Goal: Navigation & Orientation: Understand site structure

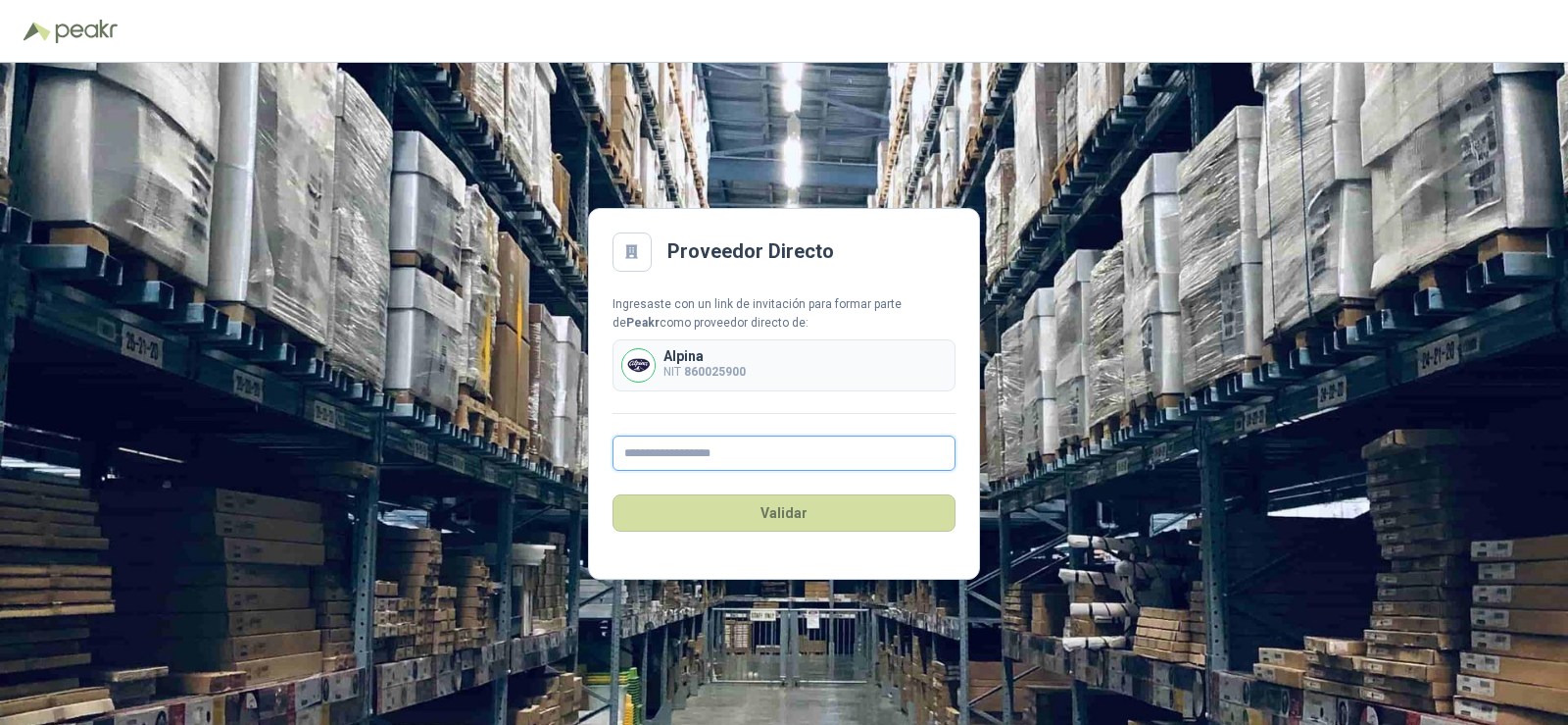
click at [671, 450] on input "text" at bounding box center [783, 453] width 343 height 36
type input "*"
type input "**********"
click at [816, 509] on button "Validar" at bounding box center [783, 513] width 343 height 38
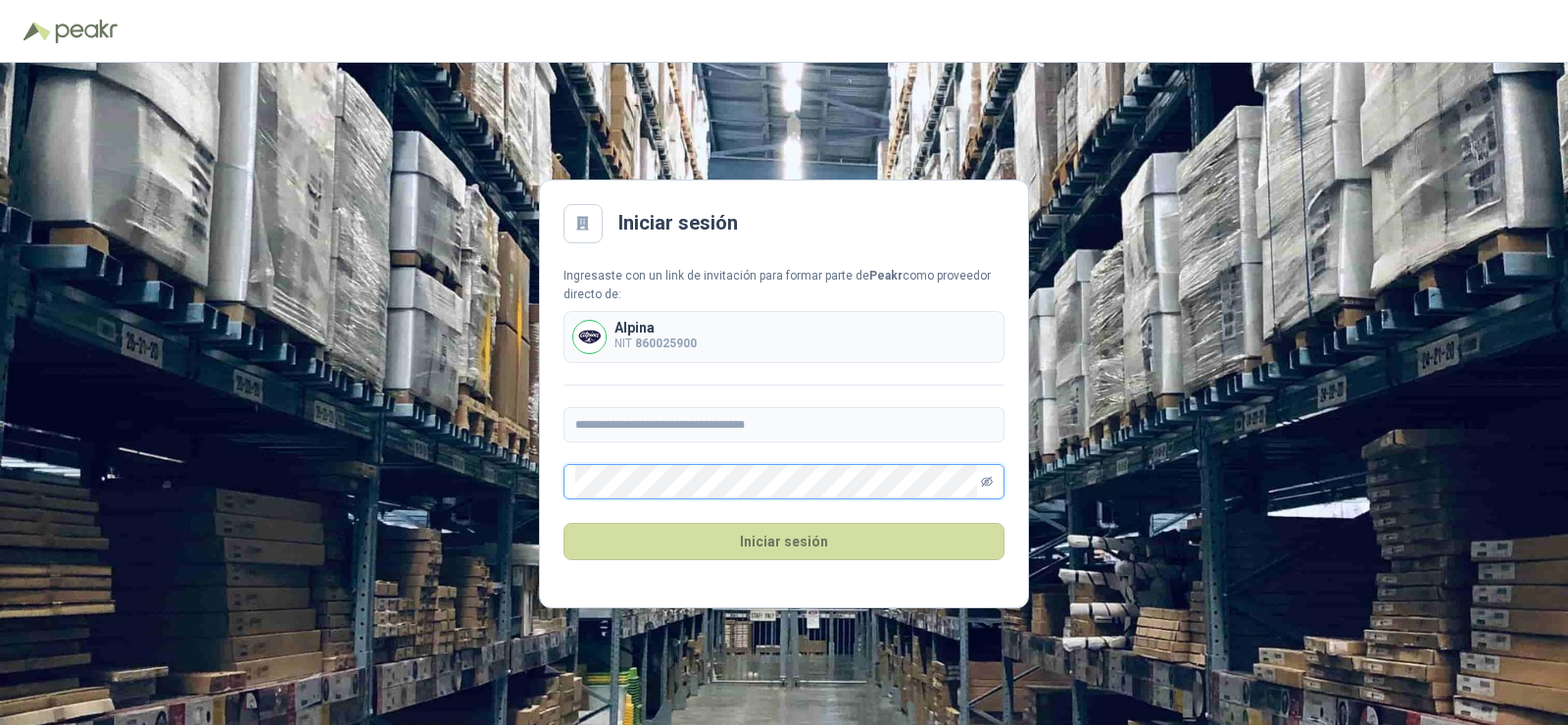
click at [984, 479] on icon "eye-invisible" at bounding box center [987, 481] width 12 height 12
click at [760, 544] on button "Iniciar sesión" at bounding box center [784, 541] width 441 height 38
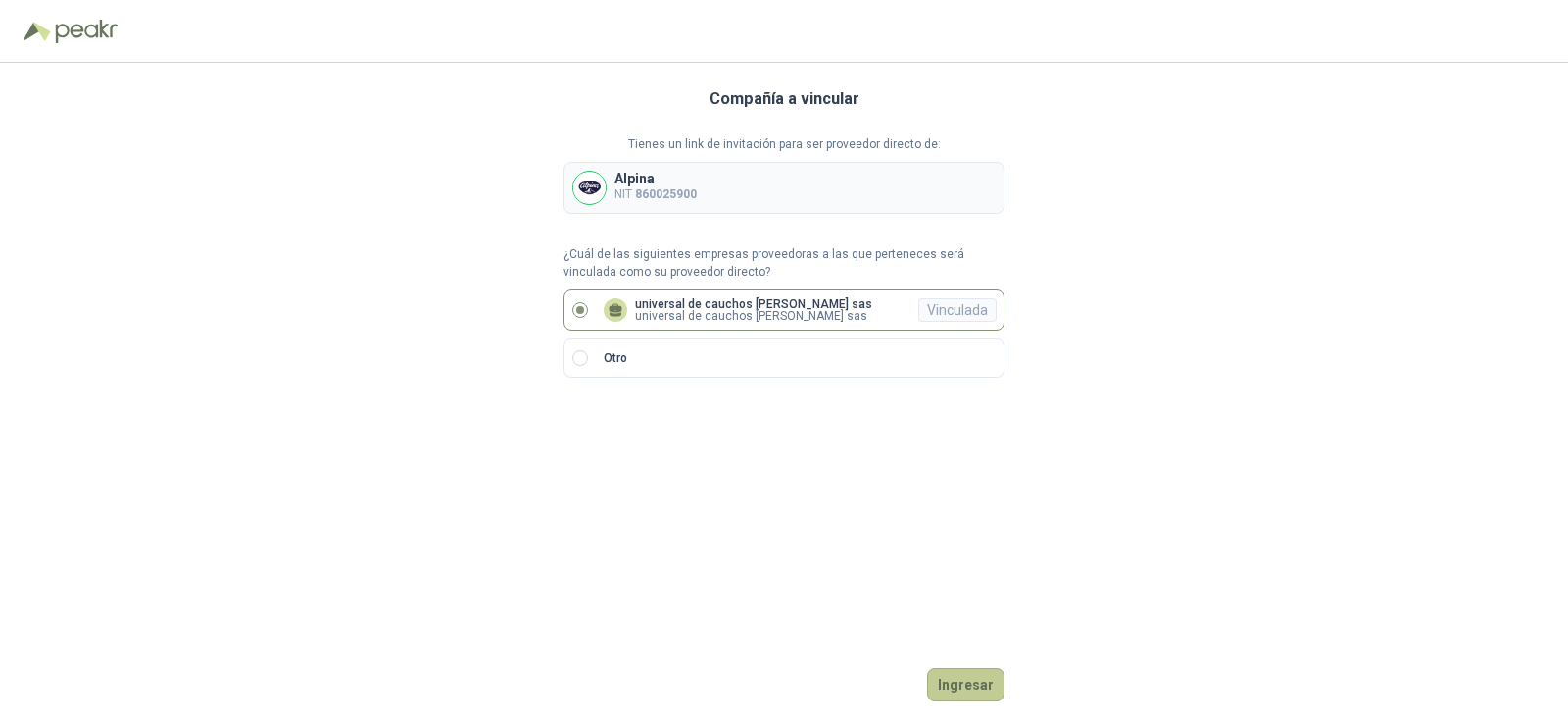
click at [963, 681] on button "Ingresar" at bounding box center [966, 685] width 77 height 34
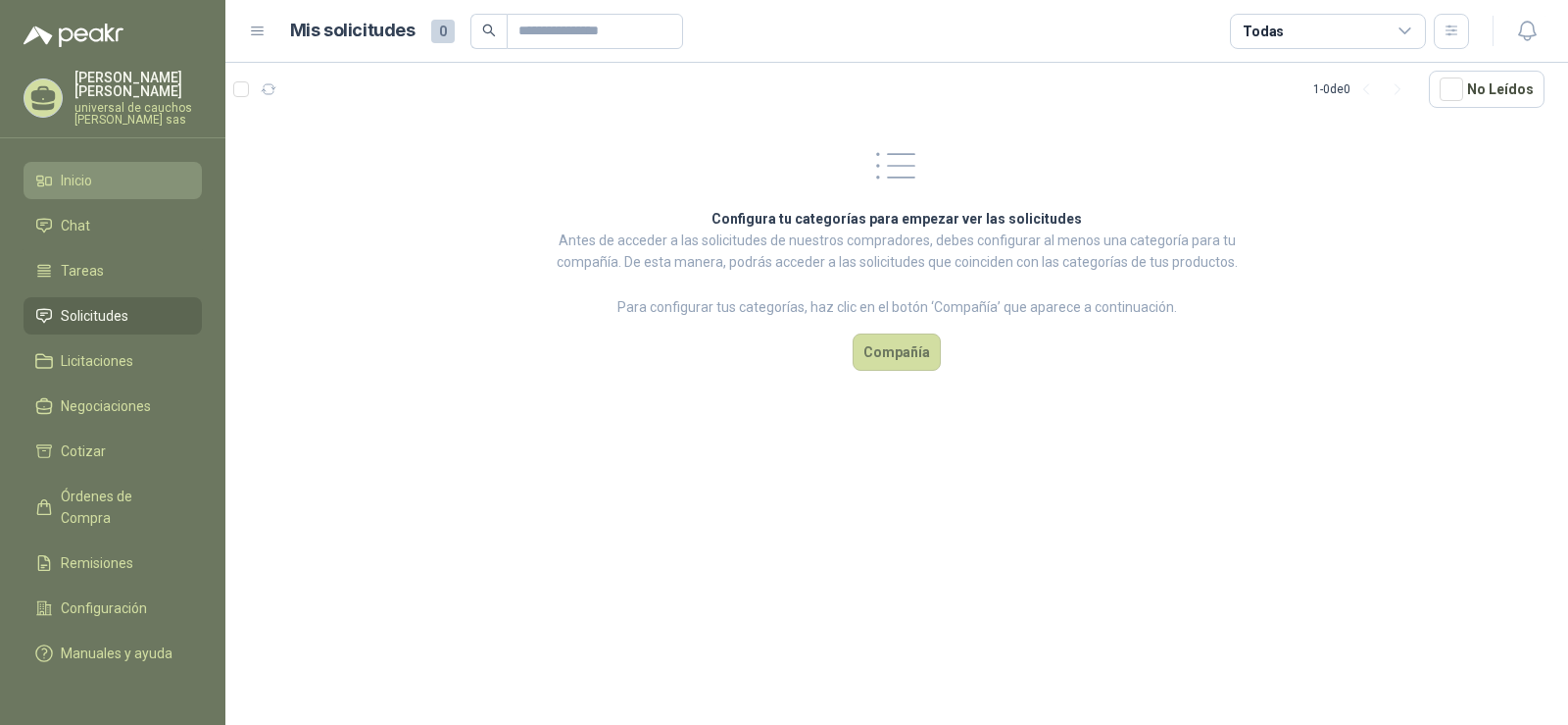
click at [70, 177] on span "Inicio" at bounding box center [77, 181] width 32 height 22
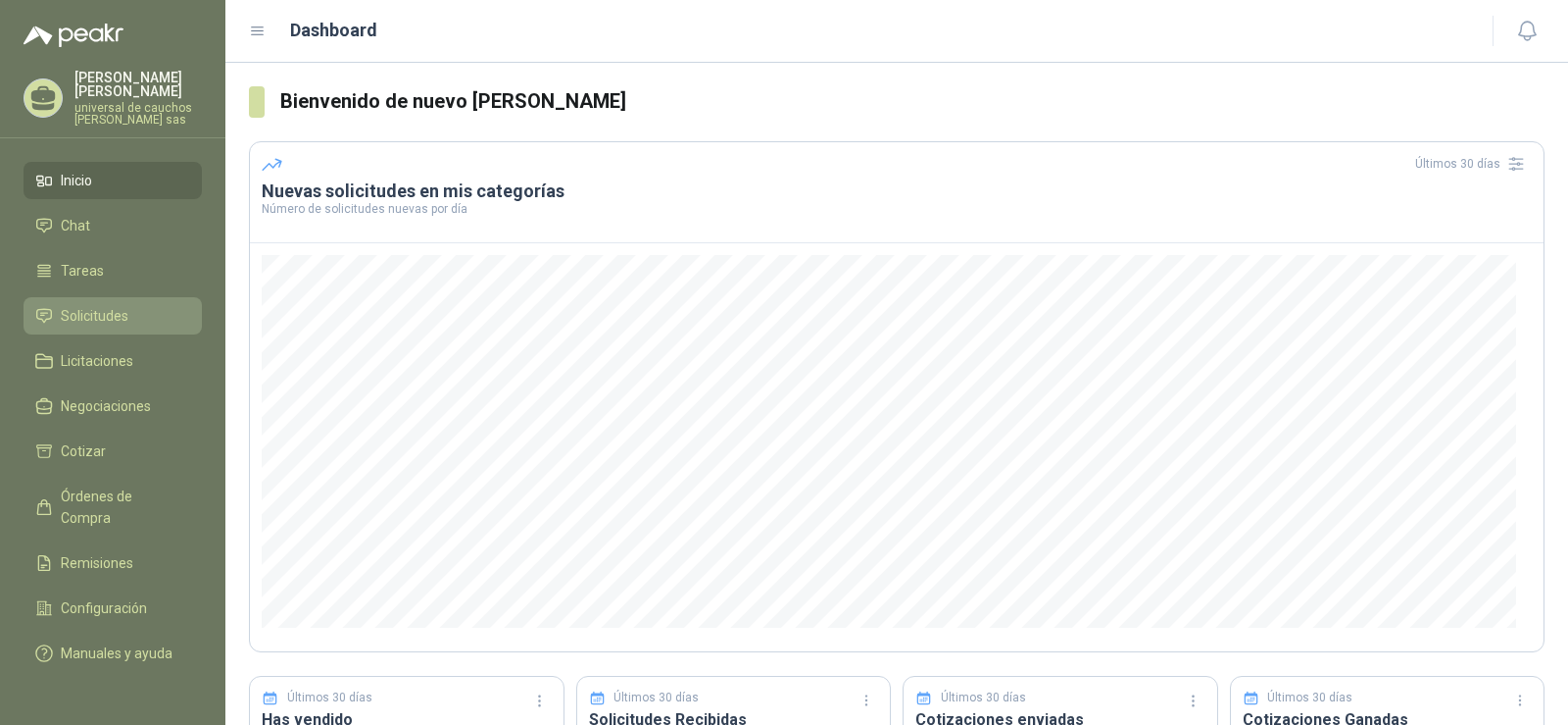
click at [87, 317] on span "Solicitudes" at bounding box center [95, 316] width 67 height 22
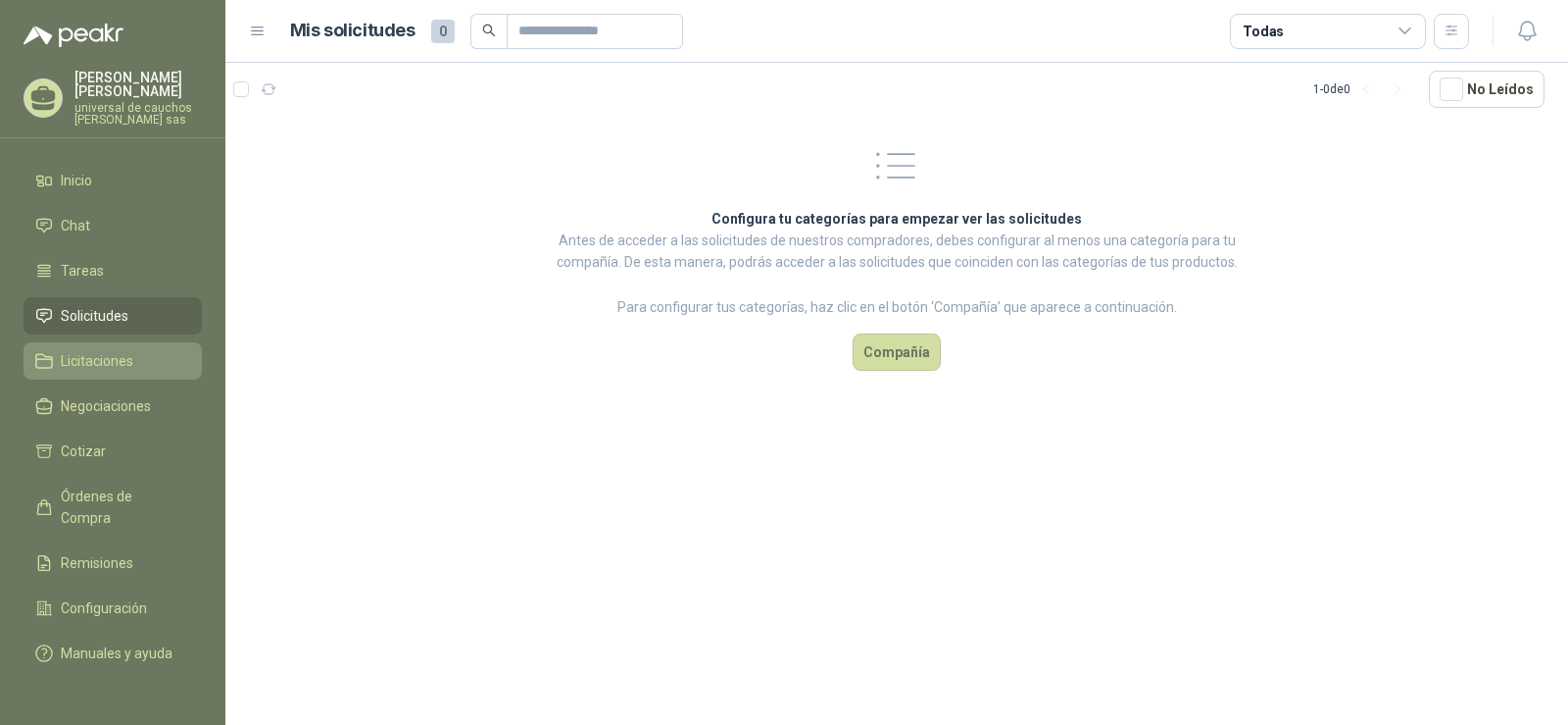
click at [86, 361] on span "Licitaciones" at bounding box center [97, 361] width 72 height 22
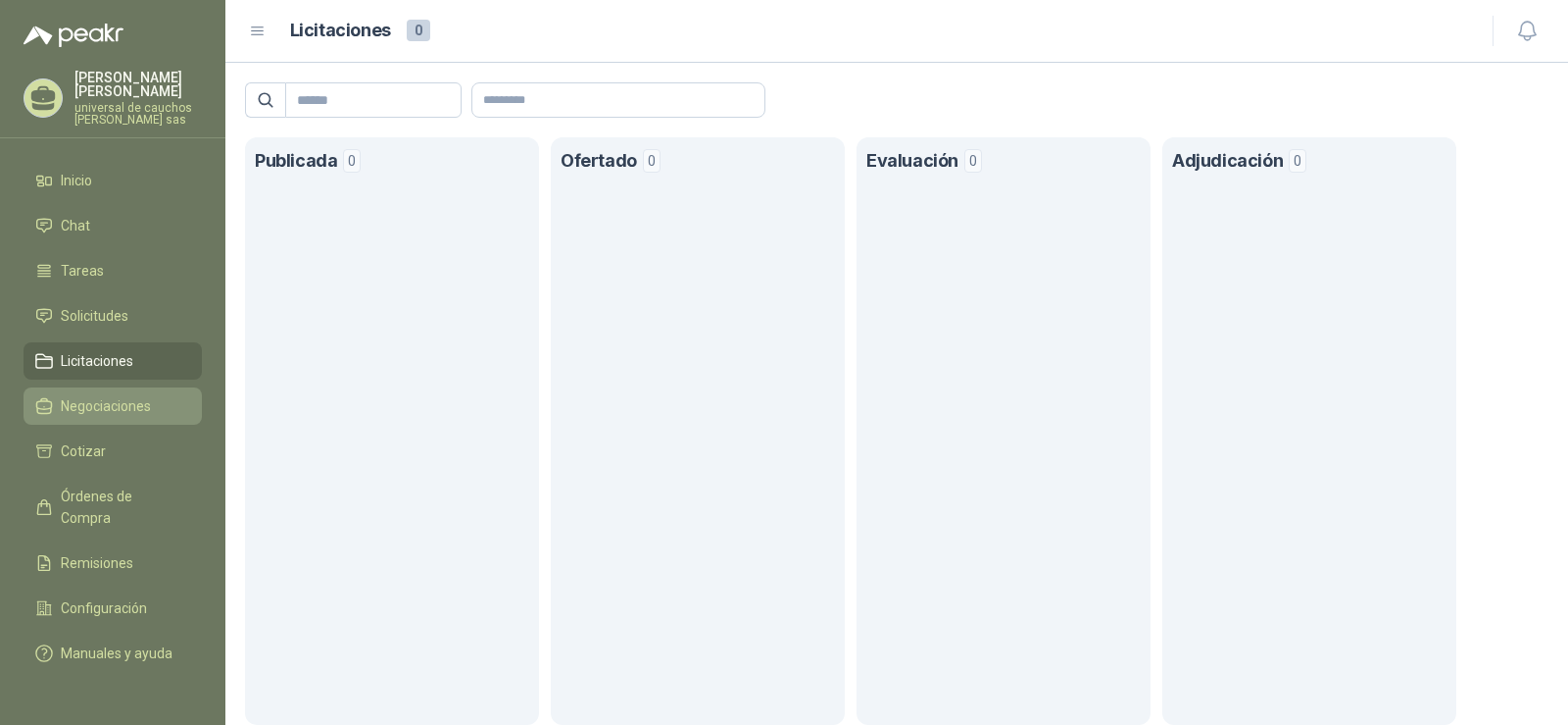
click at [131, 406] on span "Negociaciones" at bounding box center [106, 406] width 90 height 22
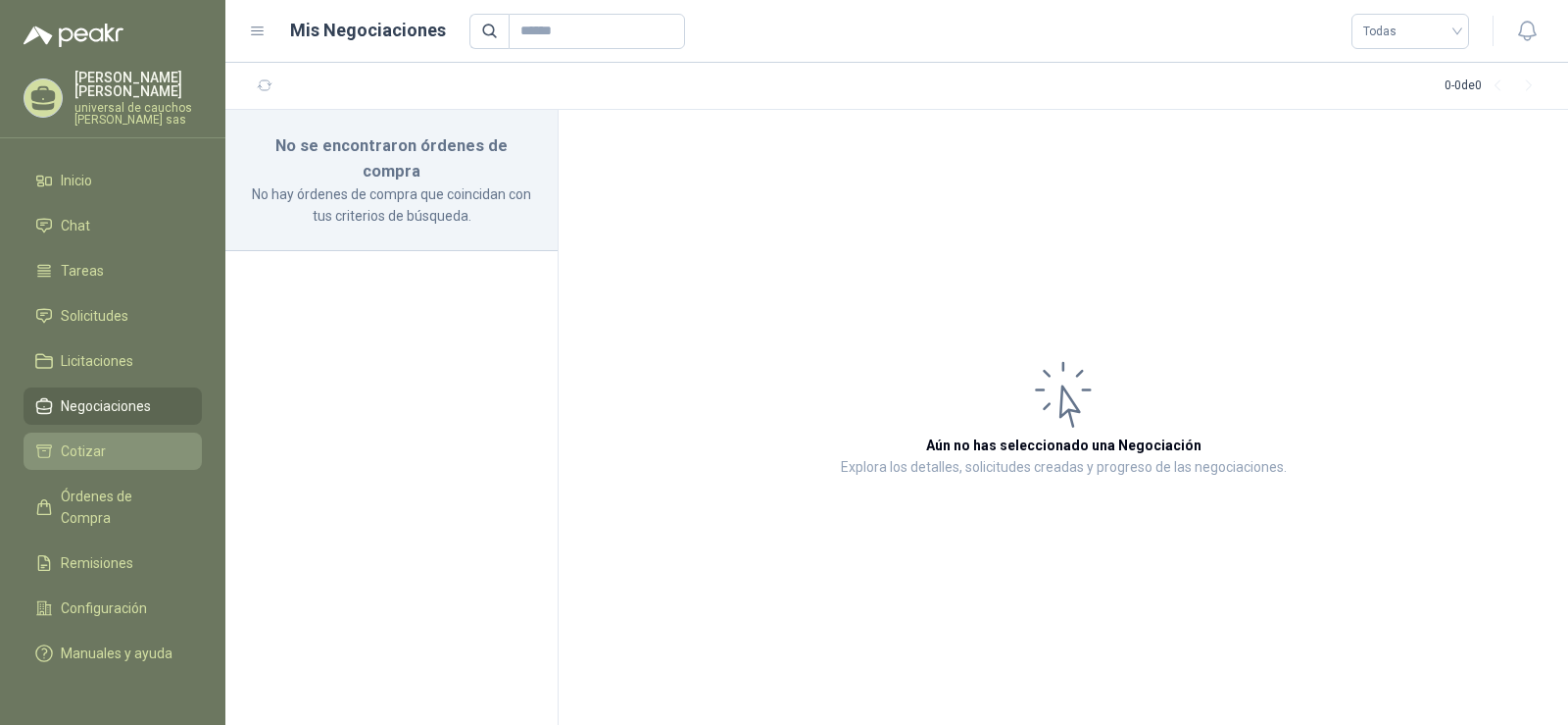
click at [82, 449] on span "Cotizar" at bounding box center [84, 451] width 45 height 22
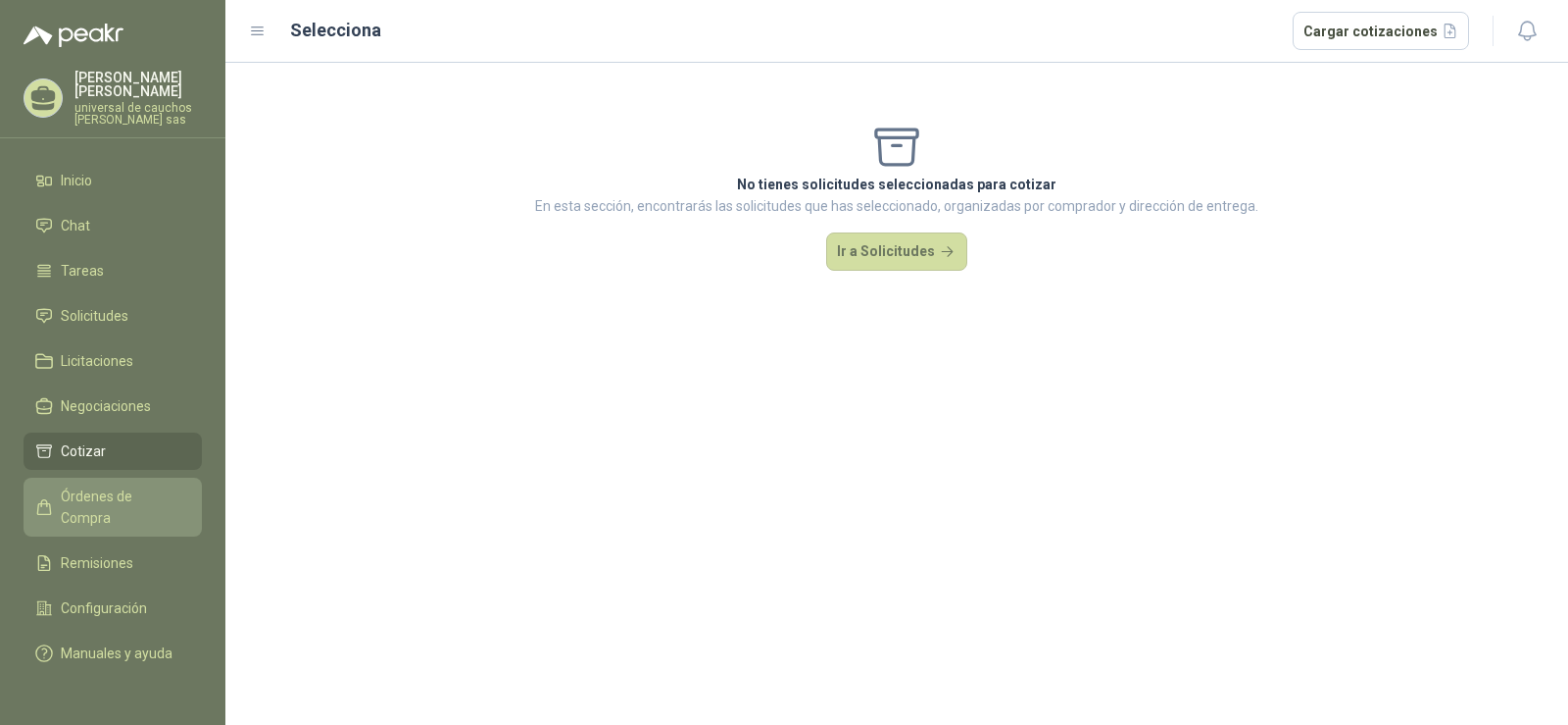
click at [115, 493] on span "Órdenes de Compra" at bounding box center [122, 507] width 122 height 43
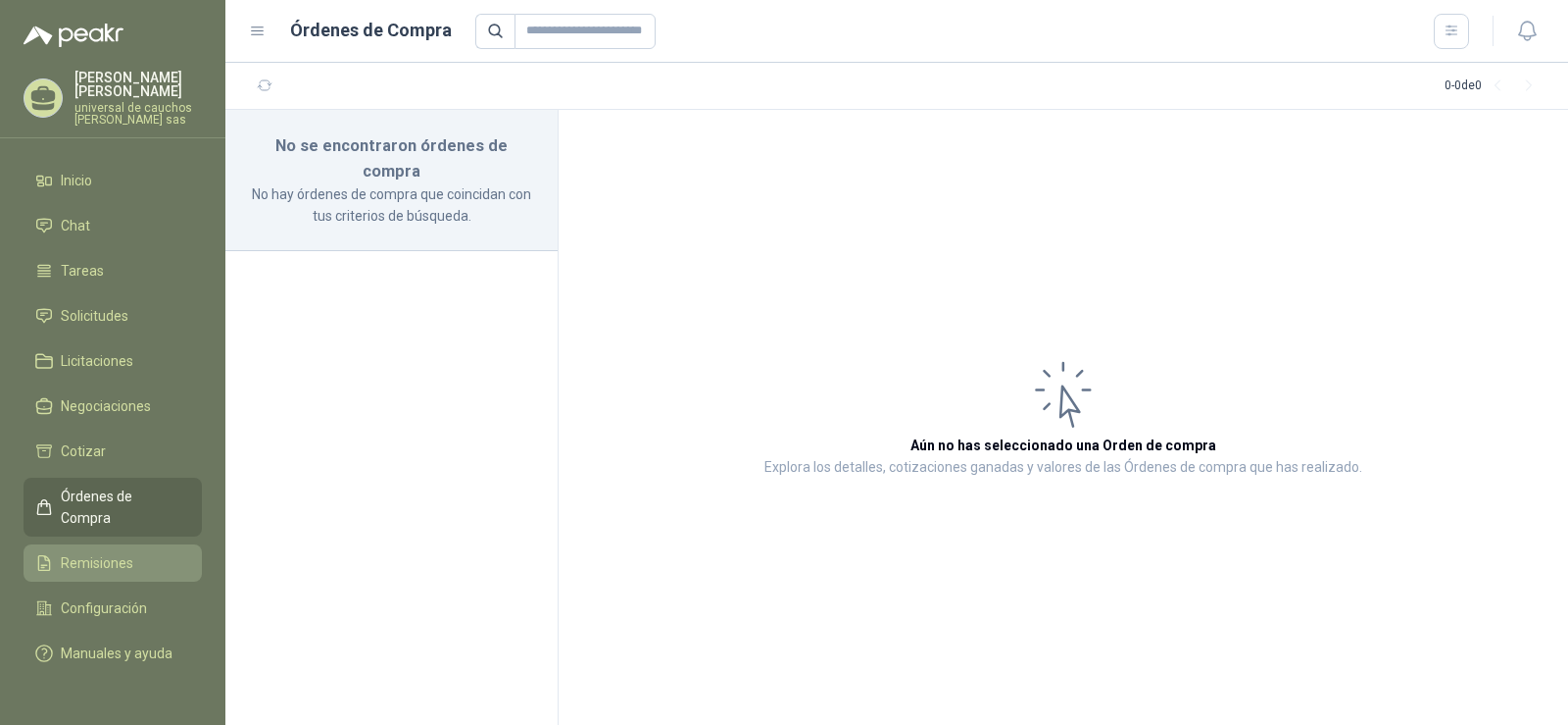
click at [106, 552] on span "Remisiones" at bounding box center [97, 563] width 72 height 22
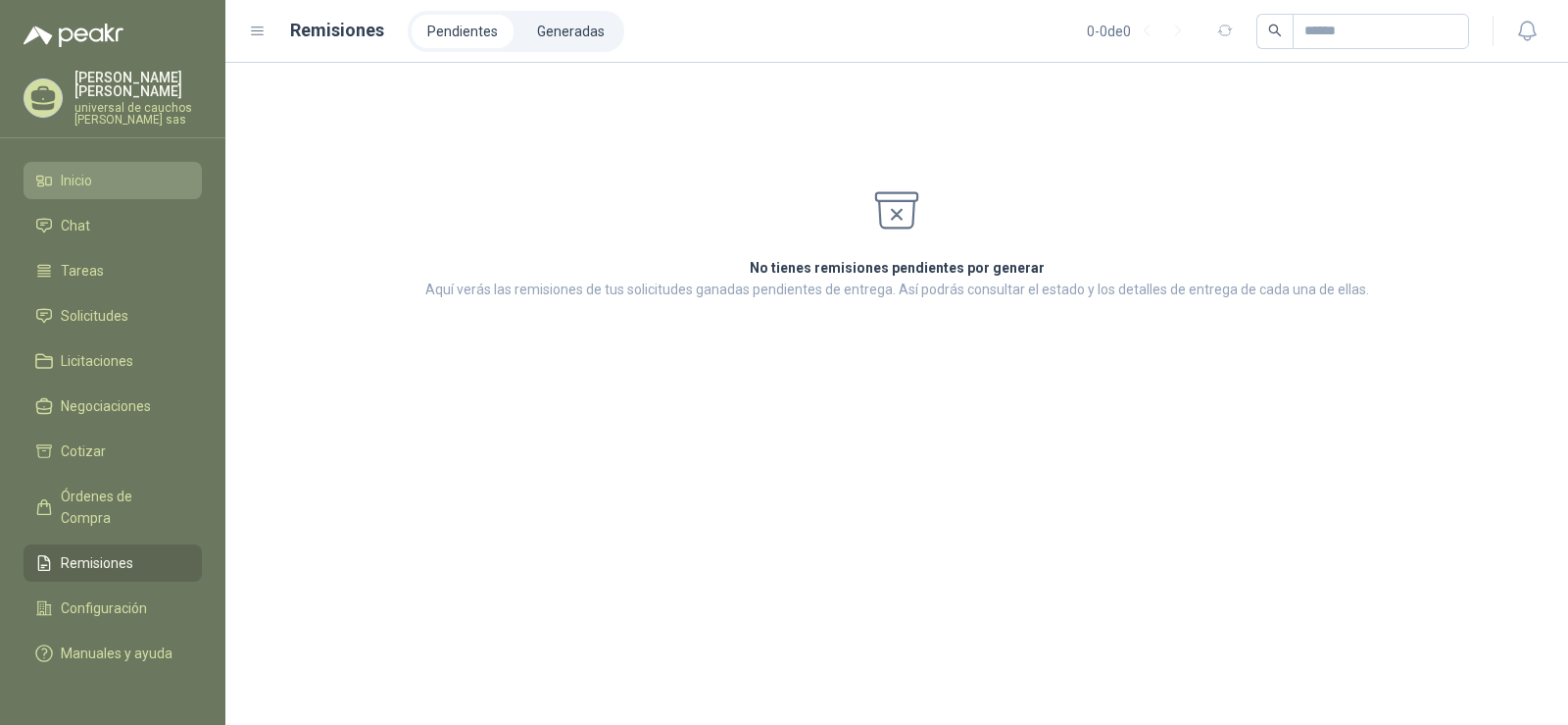
click at [84, 184] on span "Inicio" at bounding box center [77, 181] width 32 height 22
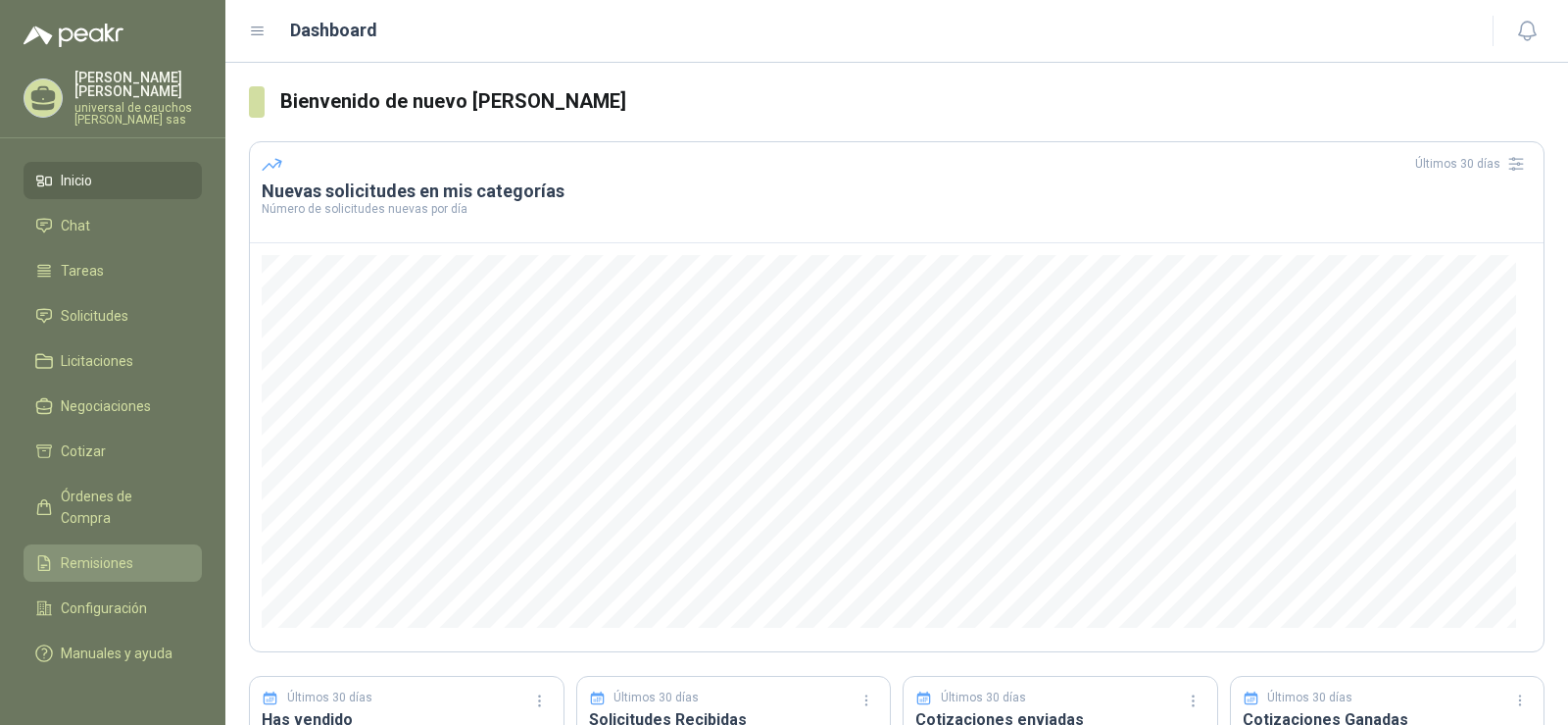
click at [107, 552] on span "Remisiones" at bounding box center [97, 563] width 72 height 22
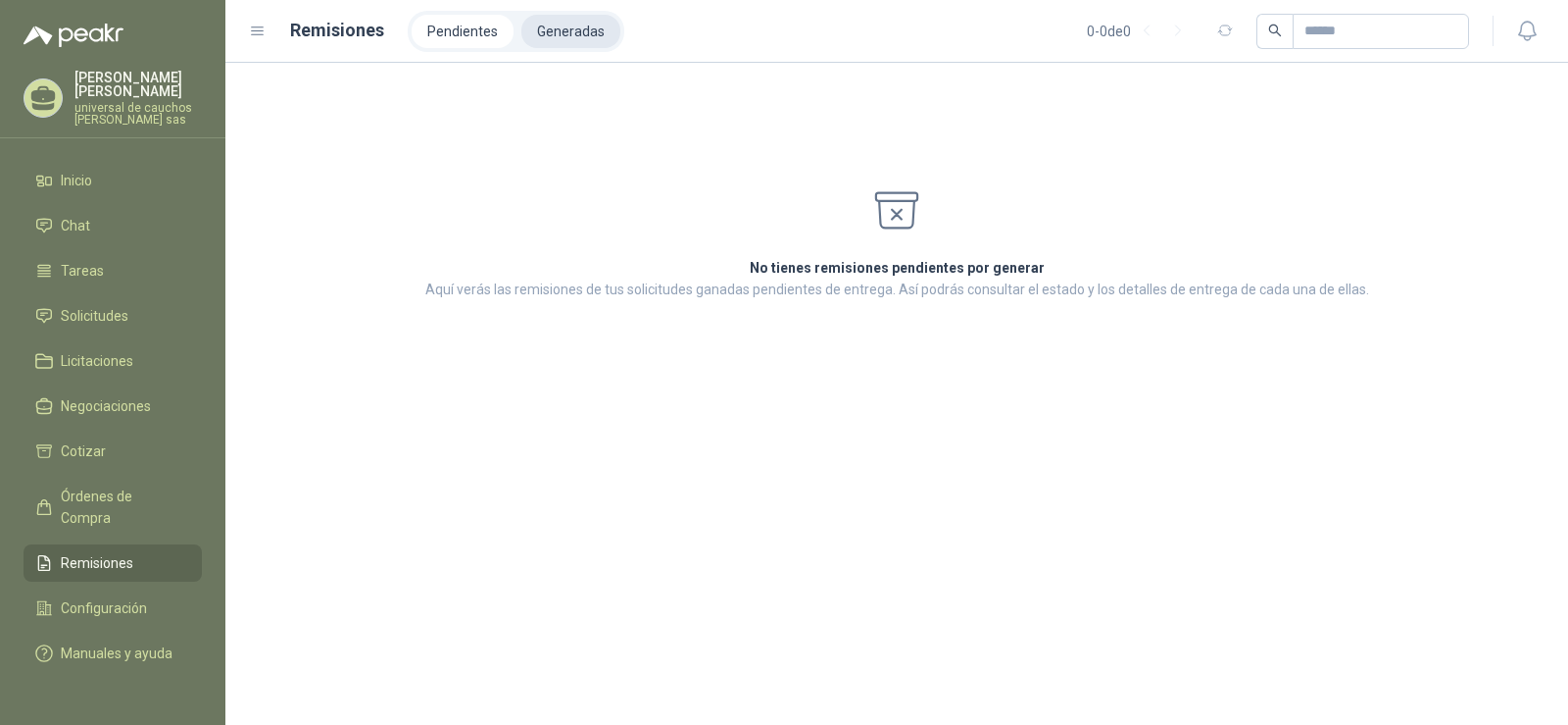
click at [559, 29] on li "Generadas" at bounding box center [571, 32] width 99 height 34
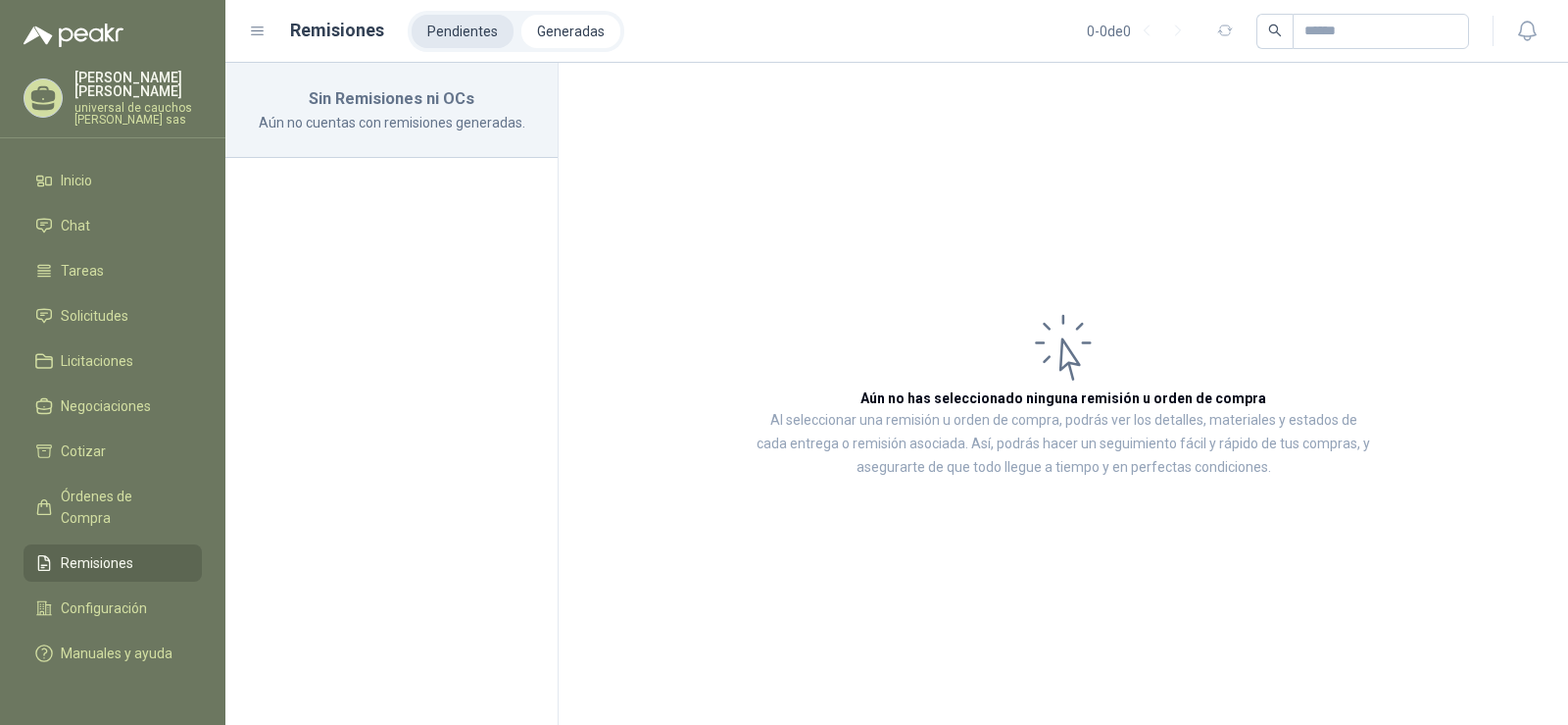
click at [472, 28] on li "Pendientes" at bounding box center [462, 32] width 102 height 34
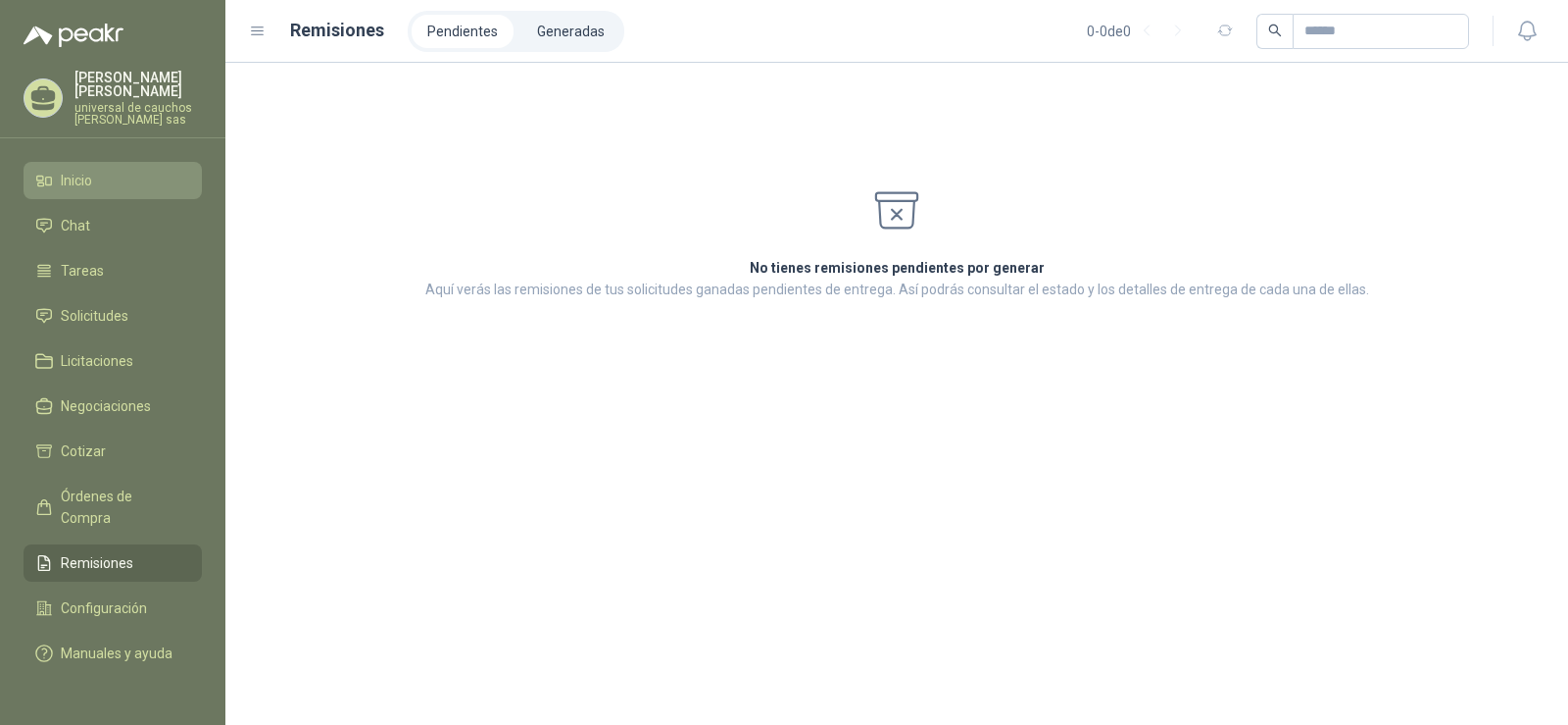
click at [120, 174] on li "Inicio" at bounding box center [113, 181] width 155 height 22
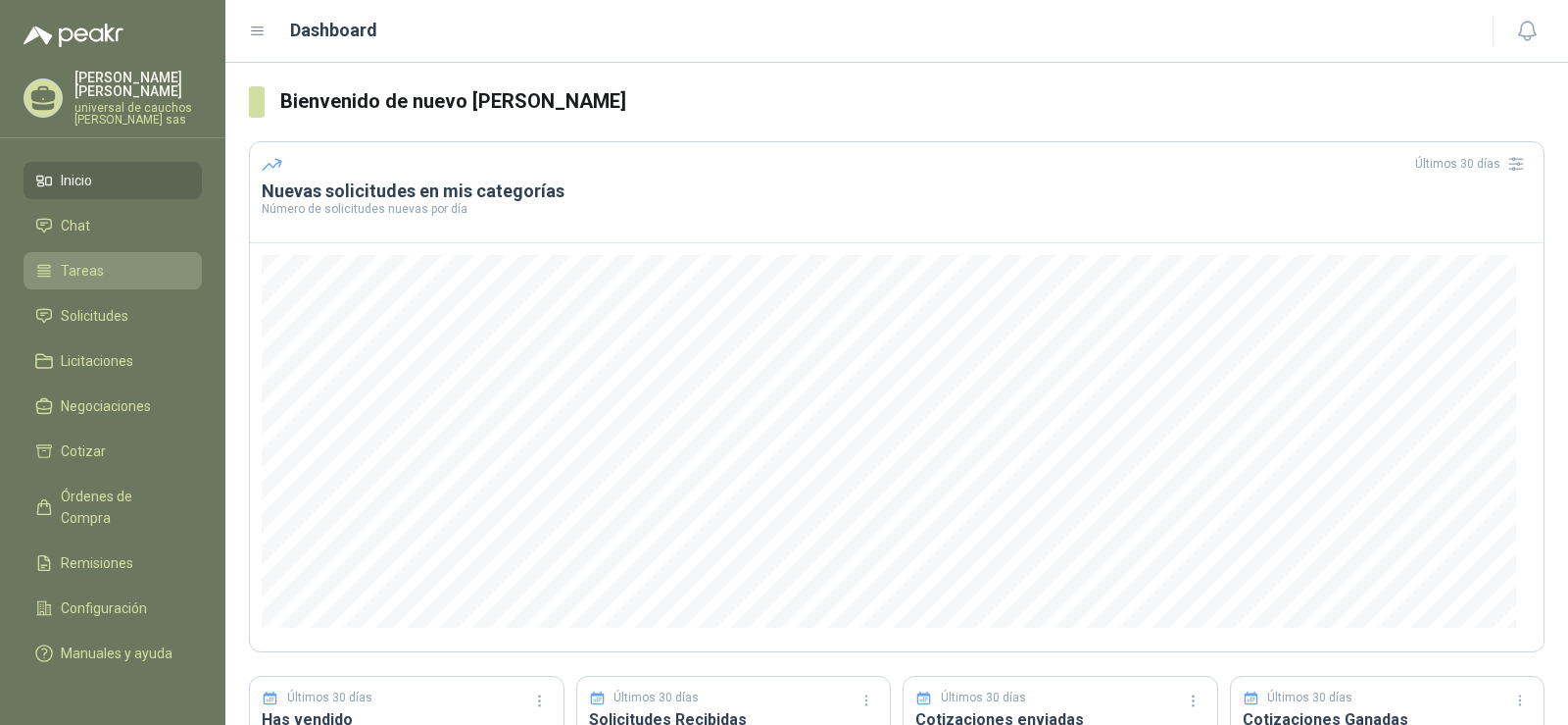
click at [103, 268] on li "Tareas" at bounding box center [113, 271] width 155 height 22
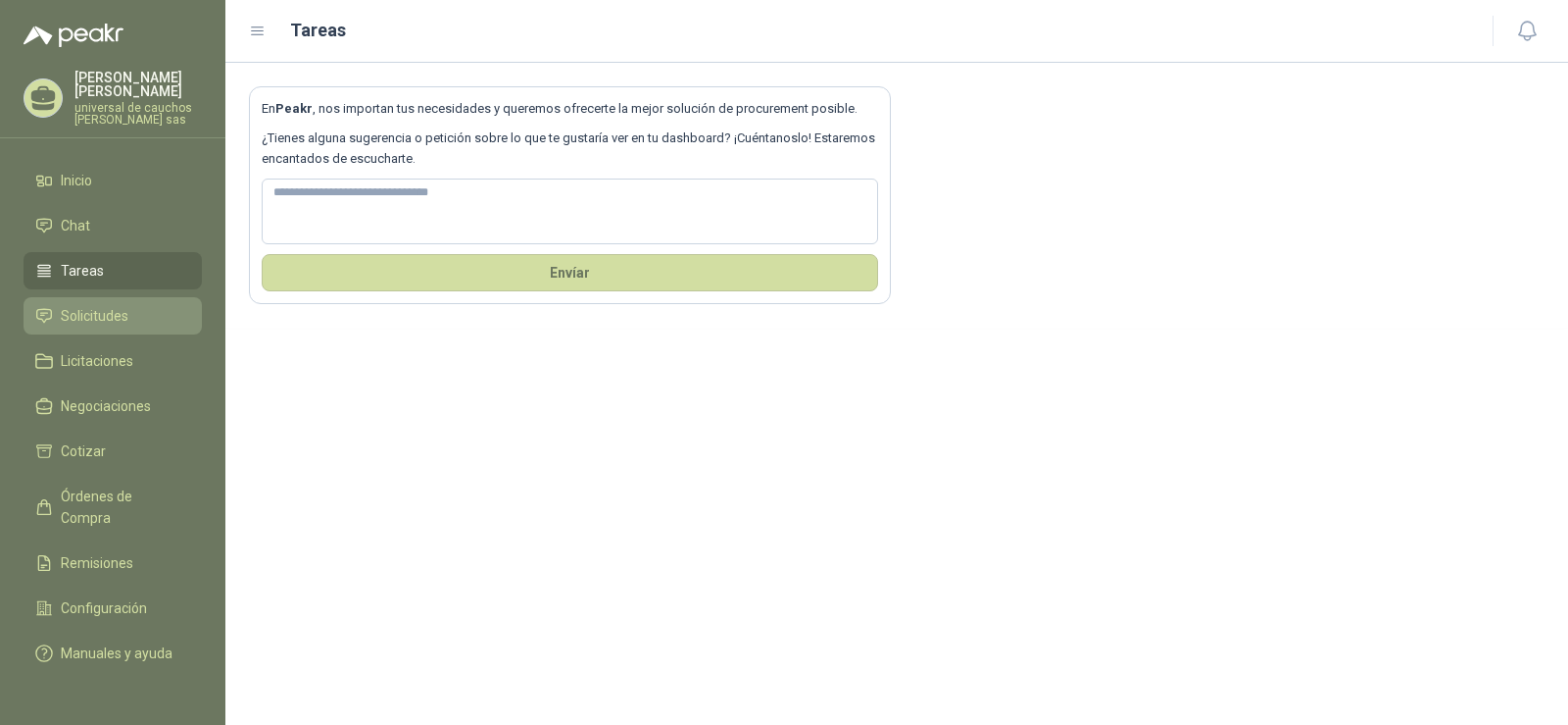
click at [93, 316] on span "Solicitudes" at bounding box center [95, 316] width 67 height 22
